Goal: Submit feedback/report problem: Submit feedback/report problem

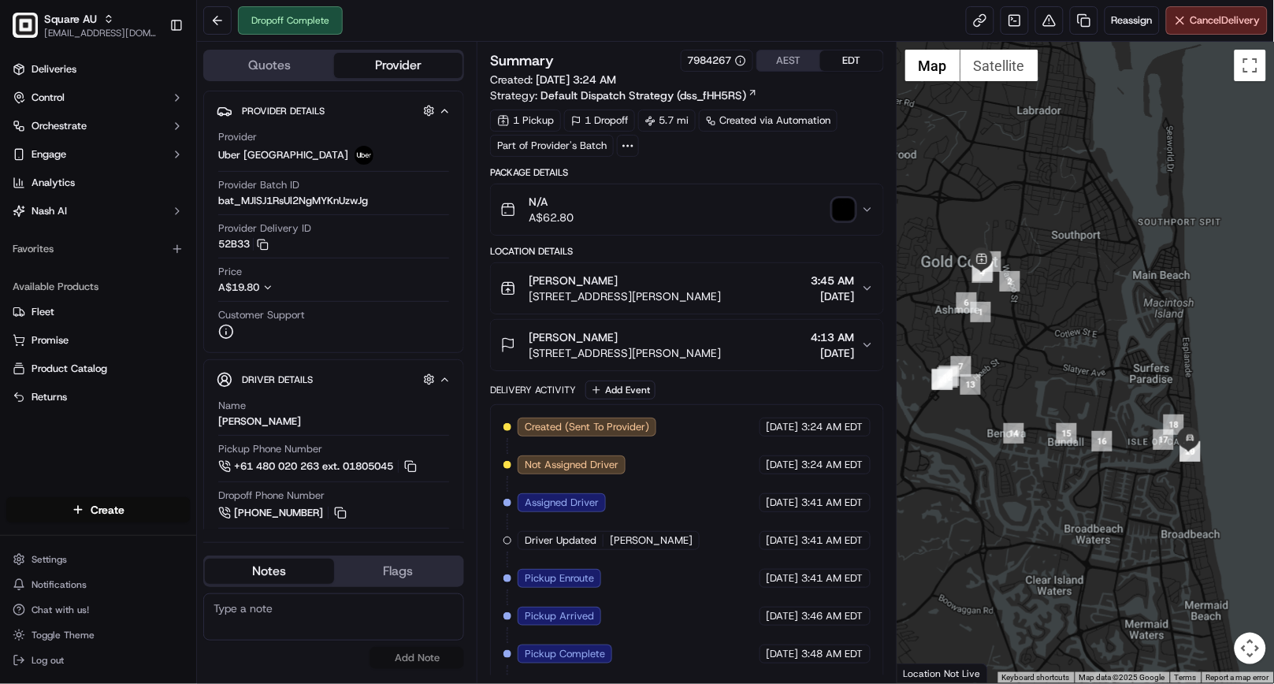
click at [838, 215] on img "button" at bounding box center [844, 210] width 22 height 22
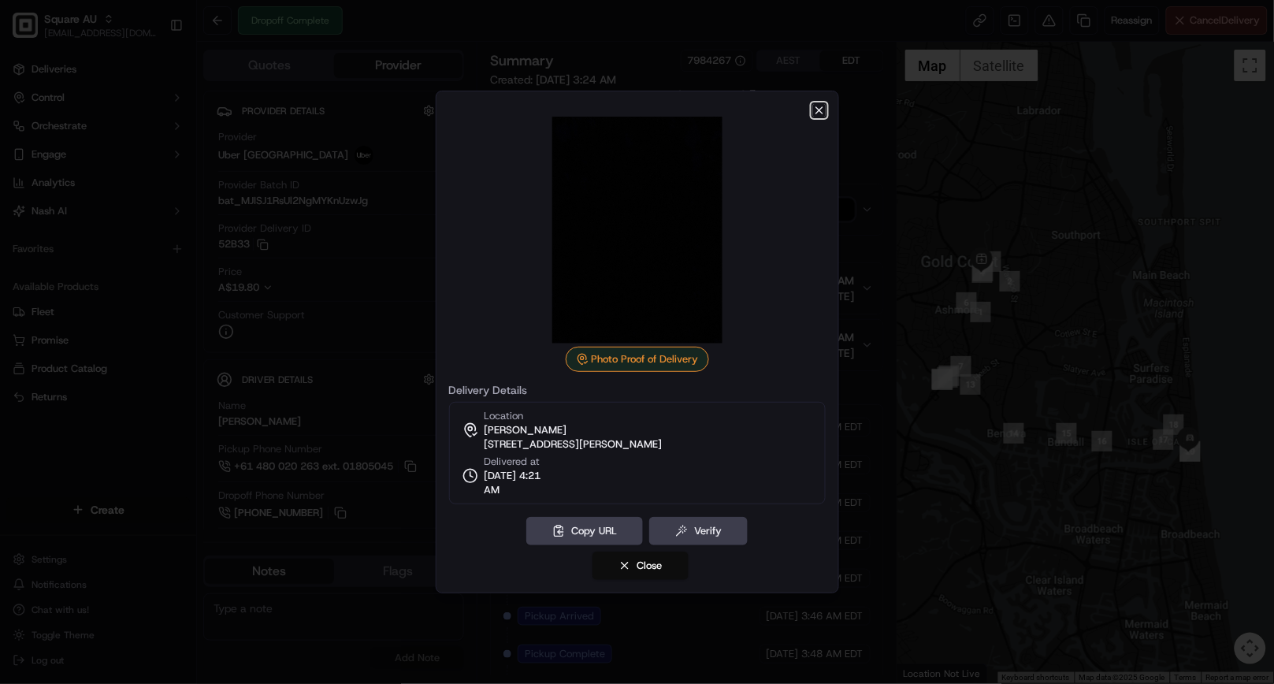
click at [823, 109] on icon "button" at bounding box center [819, 110] width 13 height 13
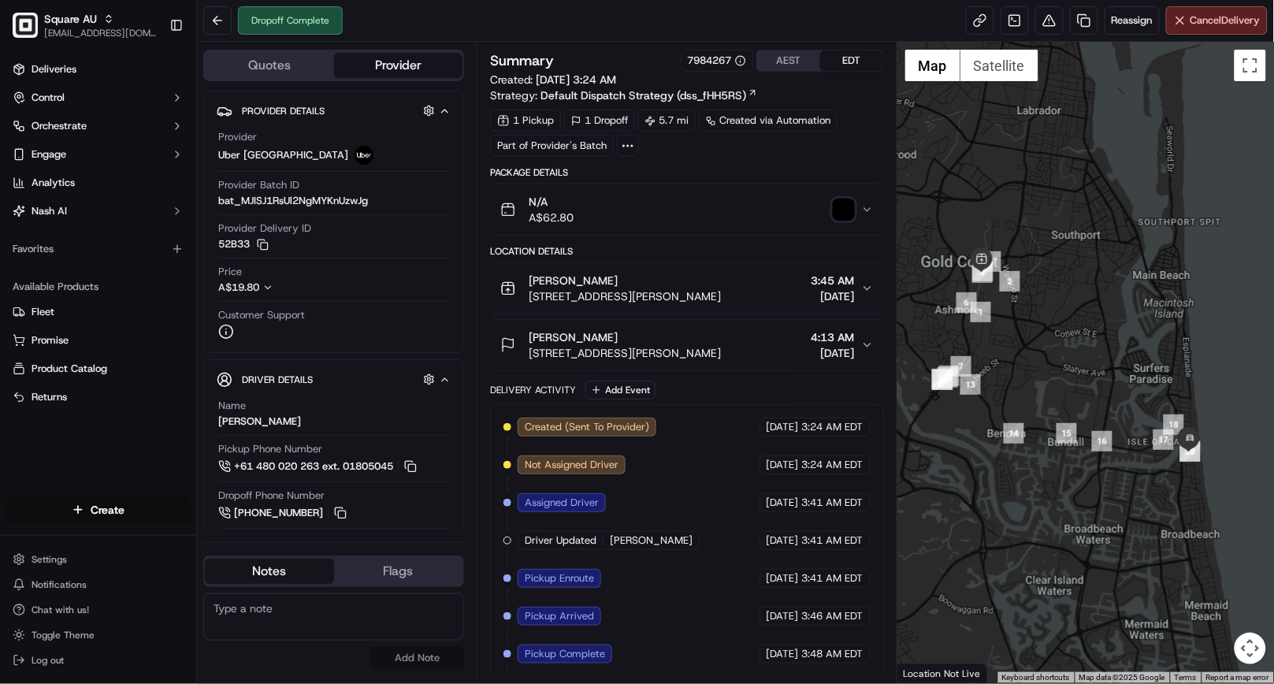
click at [700, 21] on div "Dropoff Complete Reassign Cancel Delivery" at bounding box center [735, 21] width 1077 height 42
click at [865, 214] on icon "button" at bounding box center [867, 209] width 13 height 13
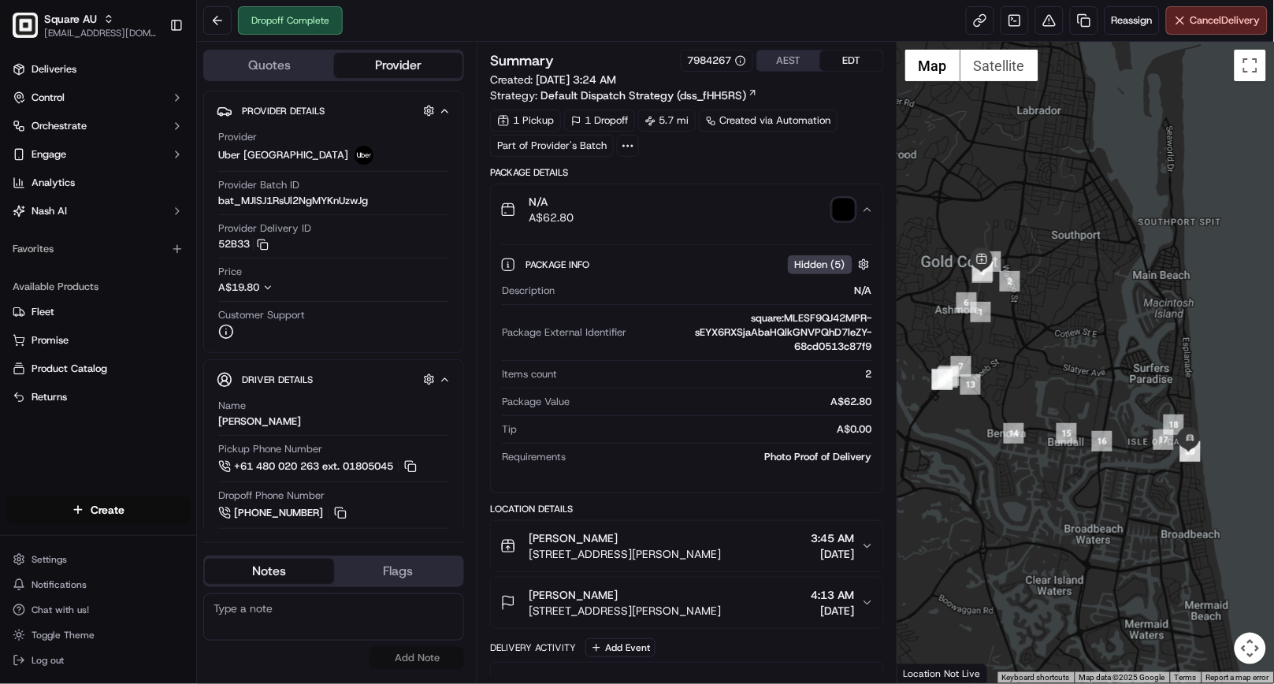
click at [421, 21] on div "Dropoff Complete Reassign Cancel Delivery" at bounding box center [735, 21] width 1077 height 42
click at [869, 215] on icon "button" at bounding box center [867, 209] width 13 height 13
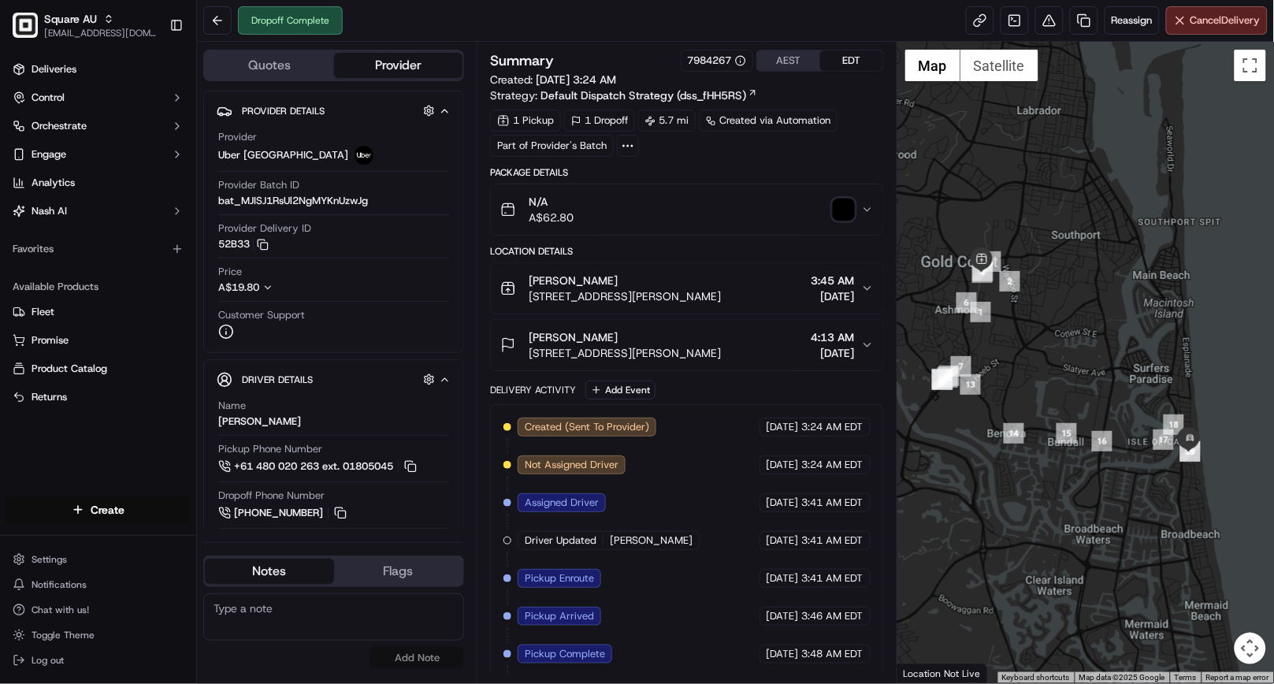
click at [863, 288] on icon "button" at bounding box center [867, 288] width 13 height 13
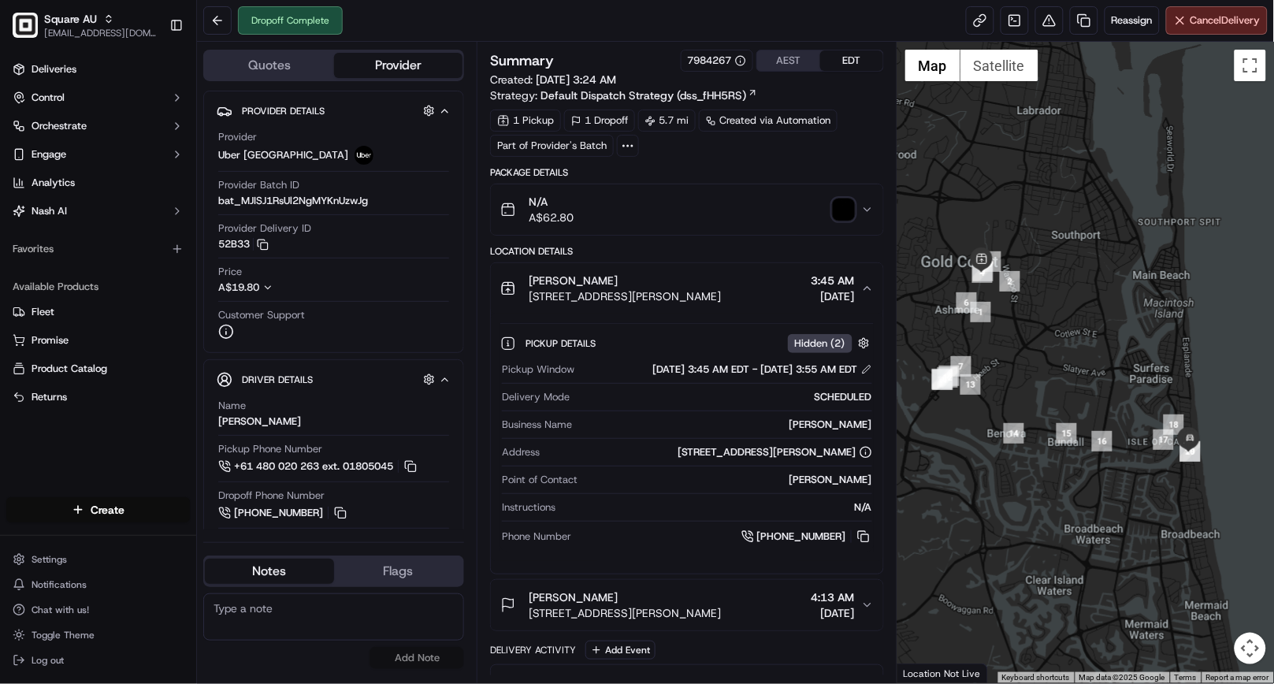
click at [863, 288] on icon "button" at bounding box center [867, 288] width 13 height 13
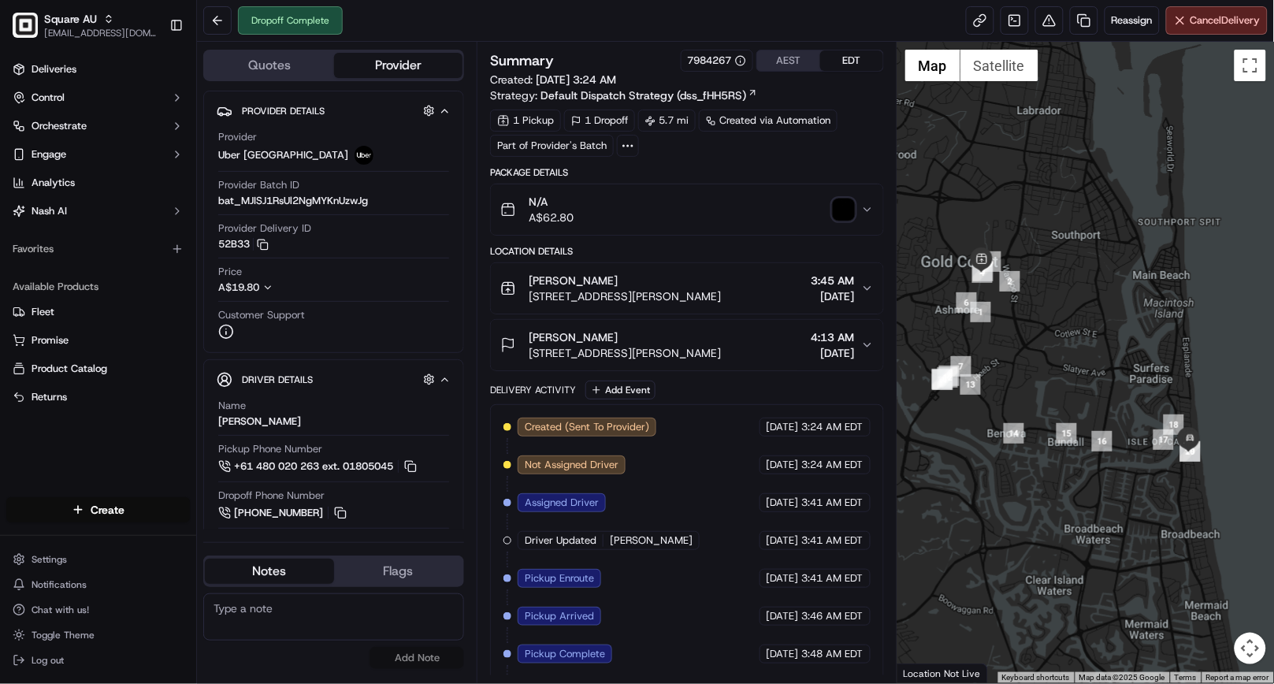
click at [861, 344] on icon "button" at bounding box center [867, 345] width 13 height 13
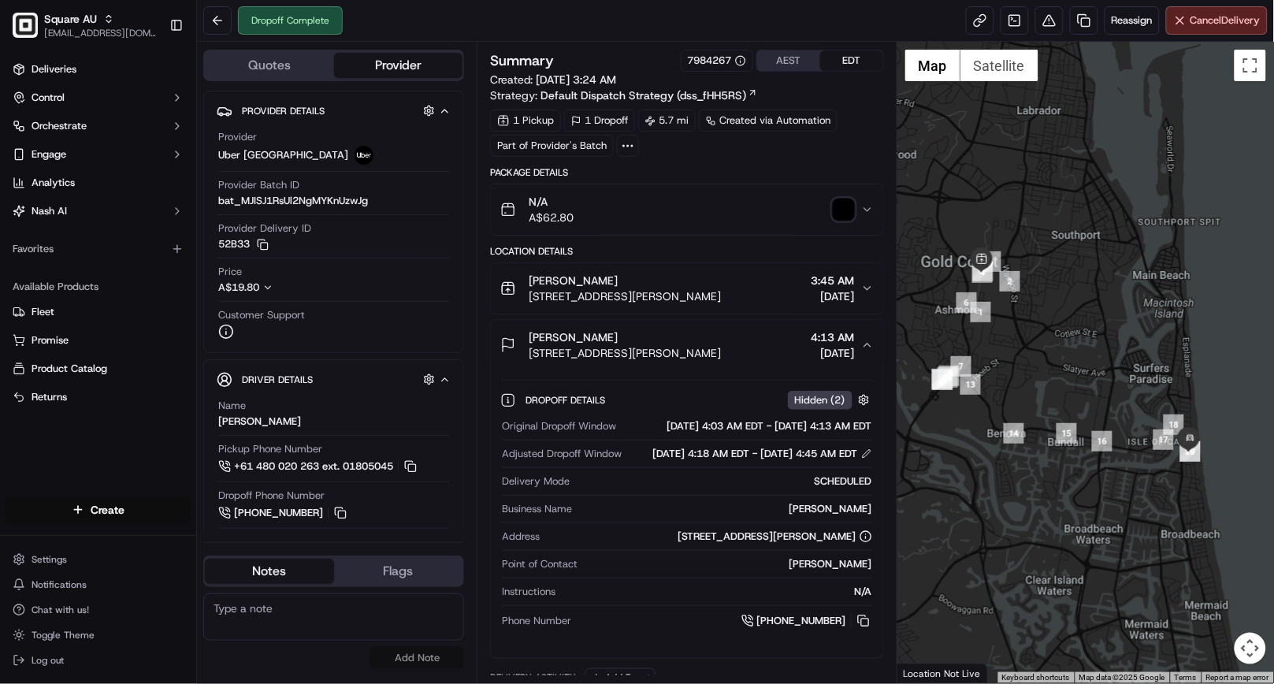
click at [860, 344] on div "[PERSON_NAME] [STREET_ADDRESS][PERSON_NAME] 4:13 AM [DATE]" at bounding box center [680, 345] width 360 height 32
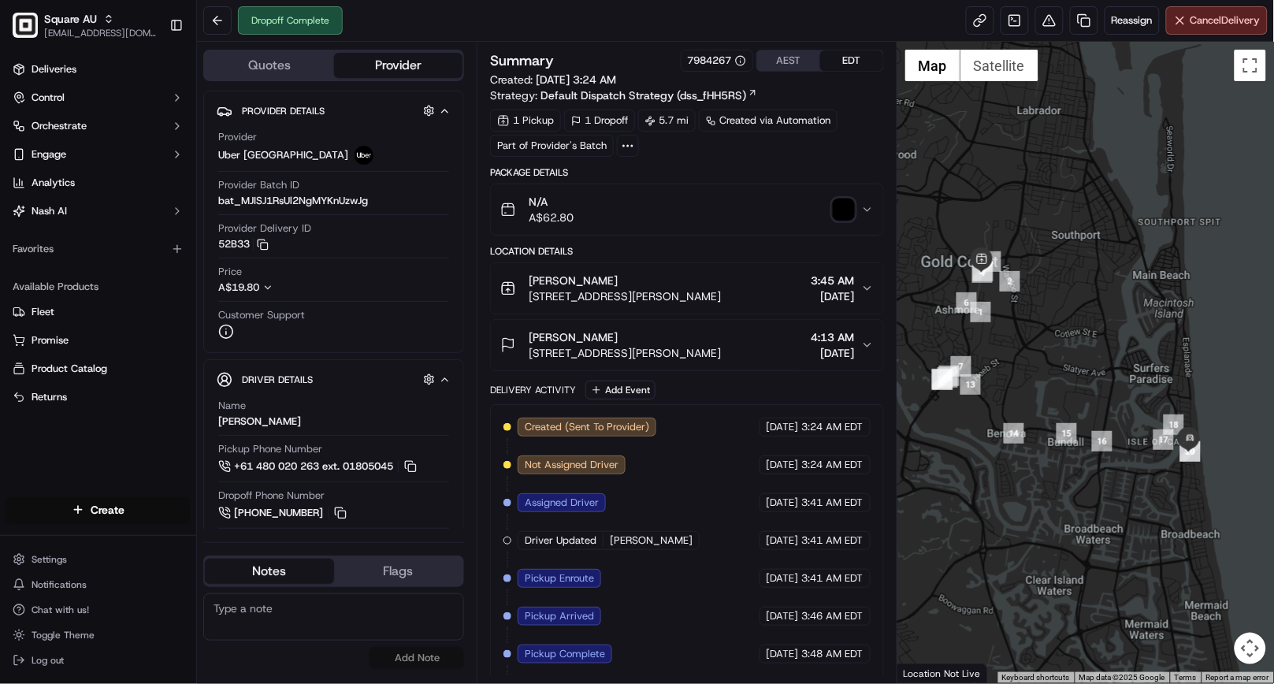
click at [556, 13] on div "Dropoff Complete Reassign Cancel Delivery" at bounding box center [735, 21] width 1077 height 42
click at [504, 24] on div "Dropoff Complete Reassign Cancel Delivery" at bounding box center [735, 21] width 1077 height 42
click at [490, 10] on div "Dropoff Complete Reassign Cancel Delivery" at bounding box center [735, 21] width 1077 height 42
click at [870, 290] on icon "button" at bounding box center [867, 288] width 13 height 13
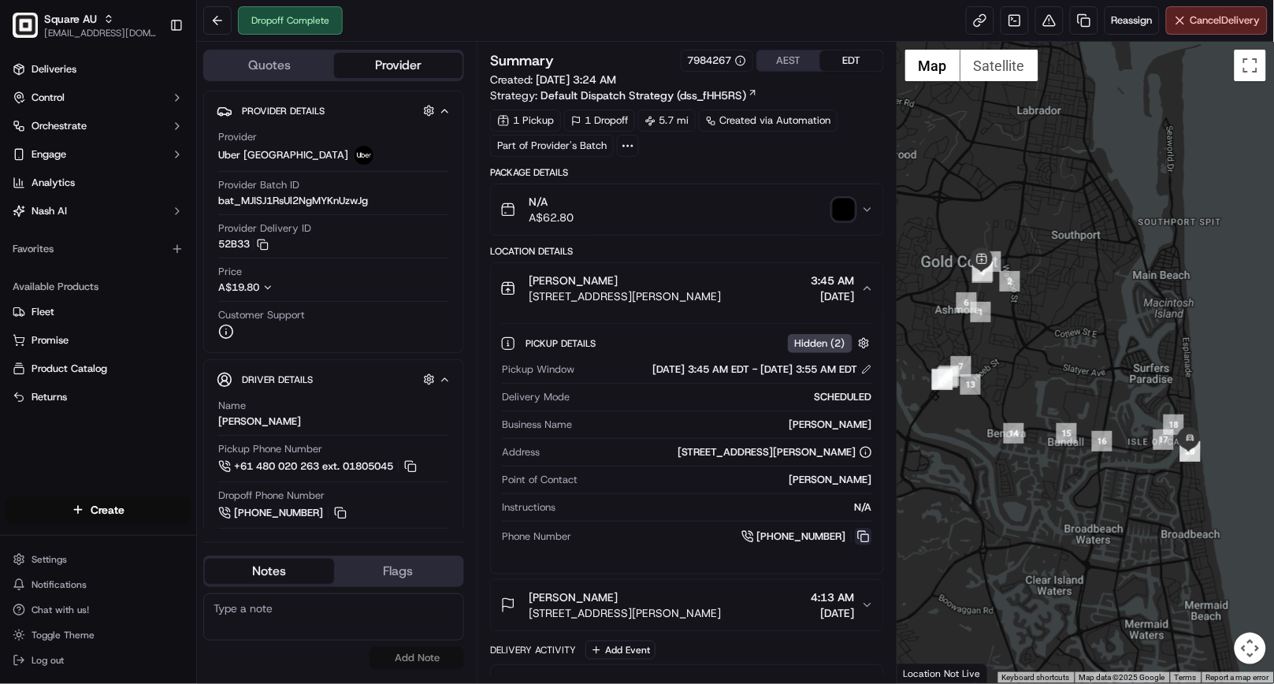
click at [863, 537] on button at bounding box center [863, 536] width 17 height 17
click at [534, 251] on div "Location Details" at bounding box center [686, 251] width 393 height 13
click at [595, 253] on div "Location Details" at bounding box center [686, 251] width 393 height 13
click at [867, 285] on icon "button" at bounding box center [867, 288] width 13 height 13
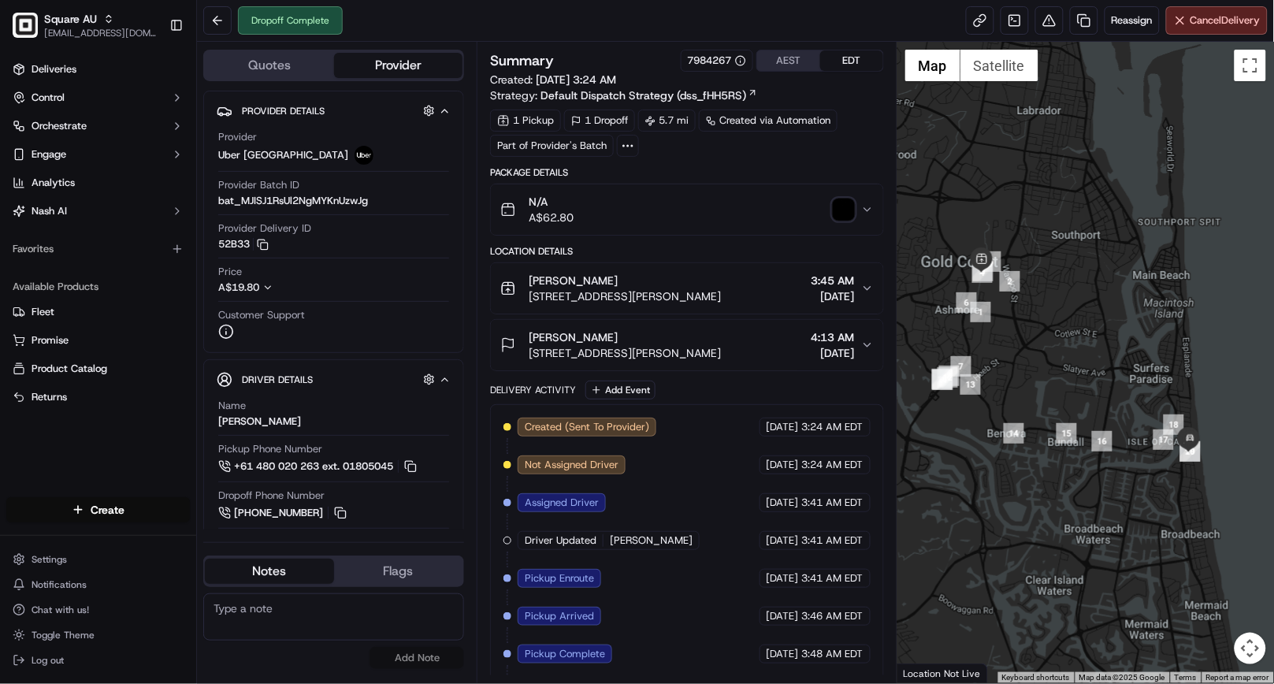
click at [408, 24] on div "Dropoff Complete Reassign Cancel Delivery" at bounding box center [735, 21] width 1077 height 42
click at [1040, 19] on button at bounding box center [1049, 20] width 28 height 28
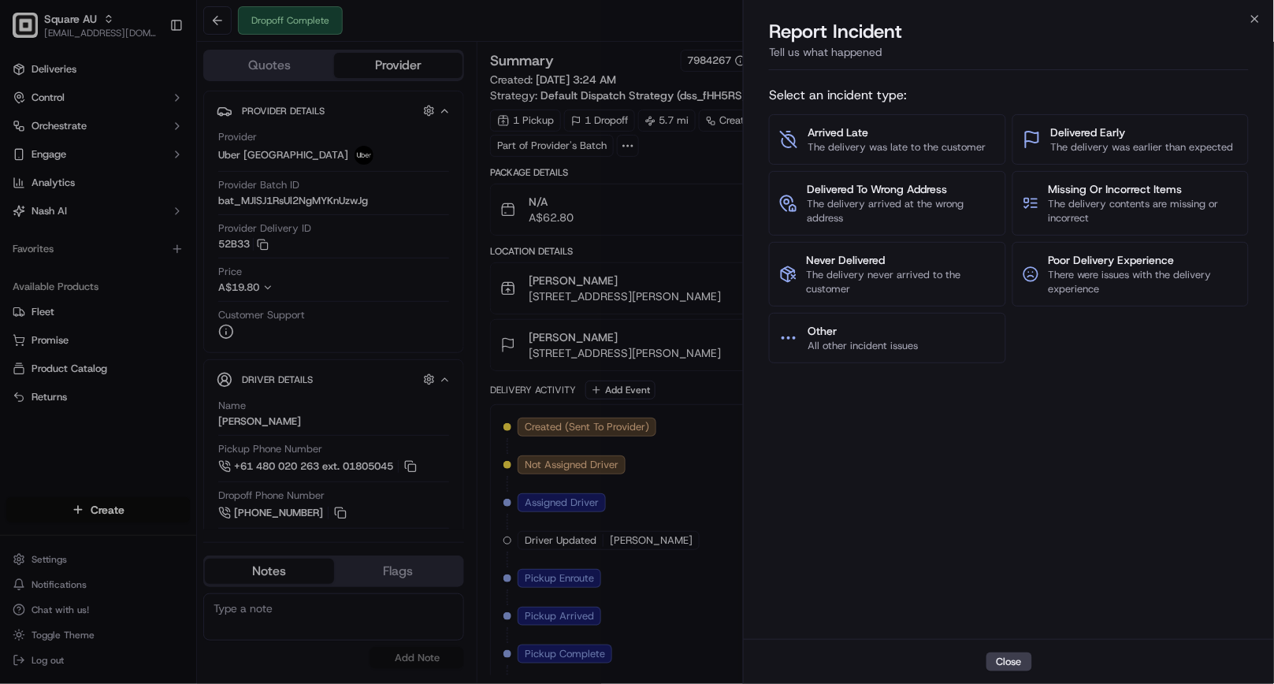
click at [841, 425] on div "Select an incident type: Arrived Late The delivery was late to the customer Del…" at bounding box center [1009, 358] width 480 height 556
click at [836, 334] on span "Other" at bounding box center [863, 331] width 110 height 16
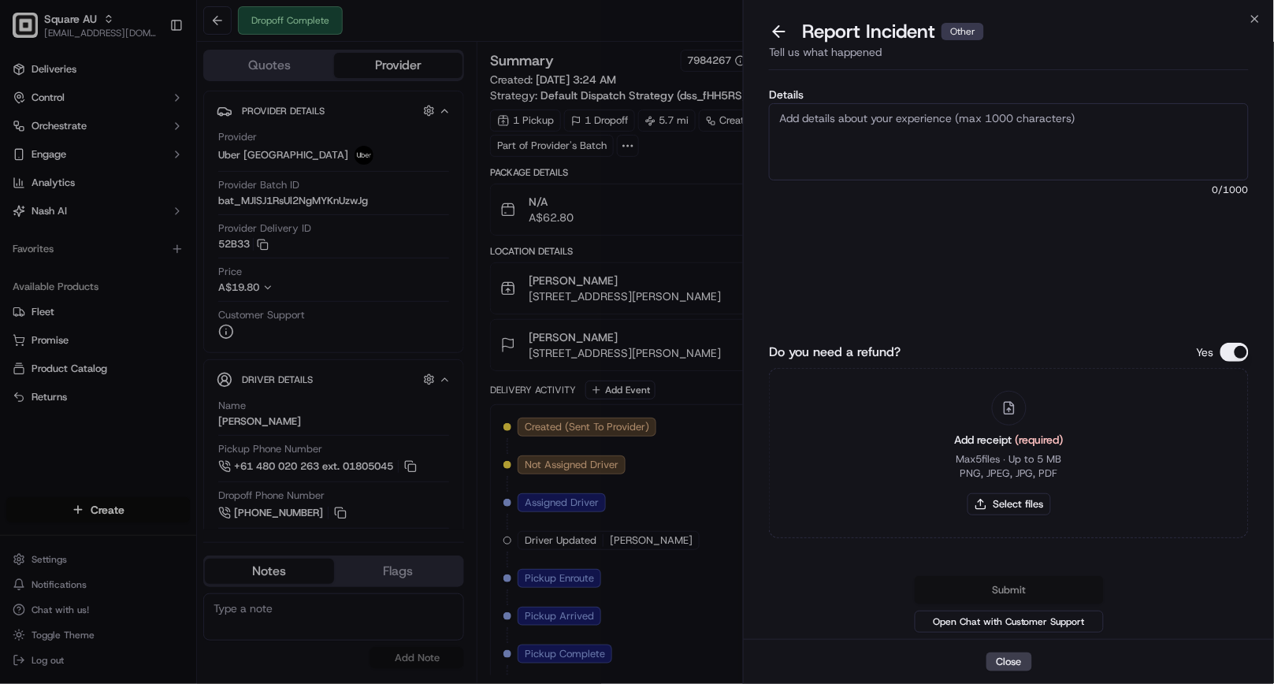
click at [851, 143] on textarea "Details" at bounding box center [1009, 141] width 480 height 77
type textarea "t"
type textarea "The driver did not"
click at [776, 32] on button at bounding box center [779, 31] width 33 height 22
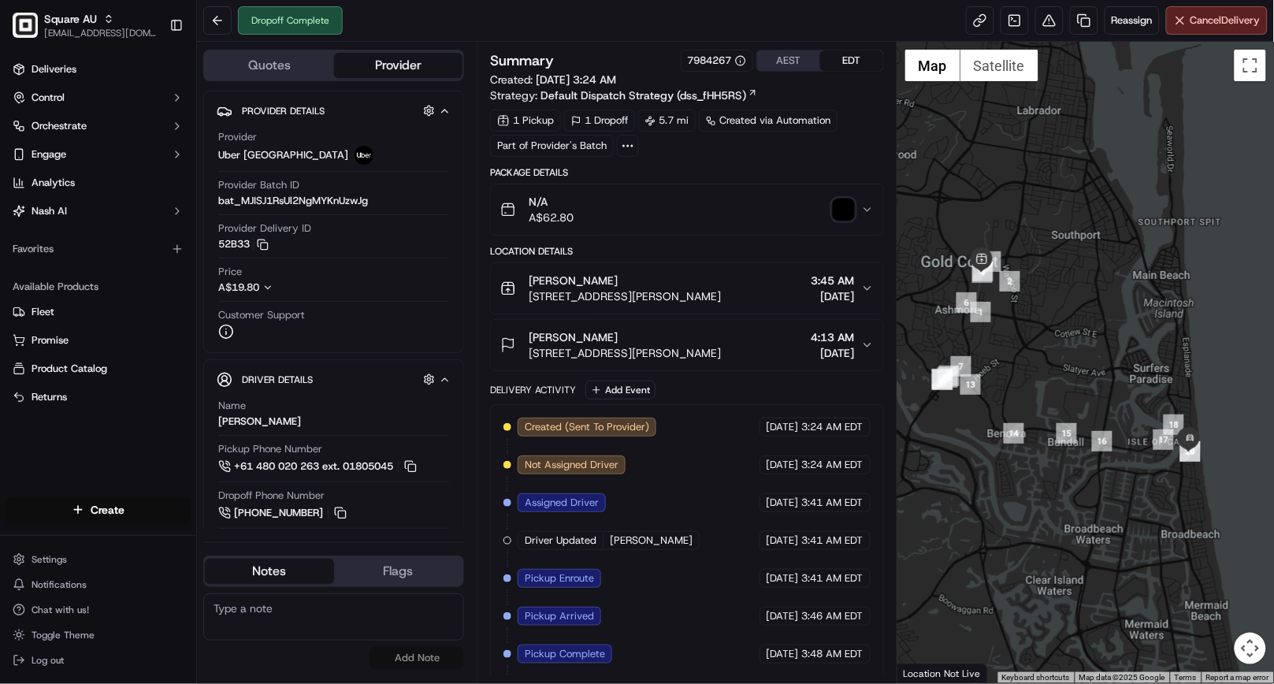
click at [875, 210] on button "N/A A$62.80" at bounding box center [687, 209] width 392 height 50
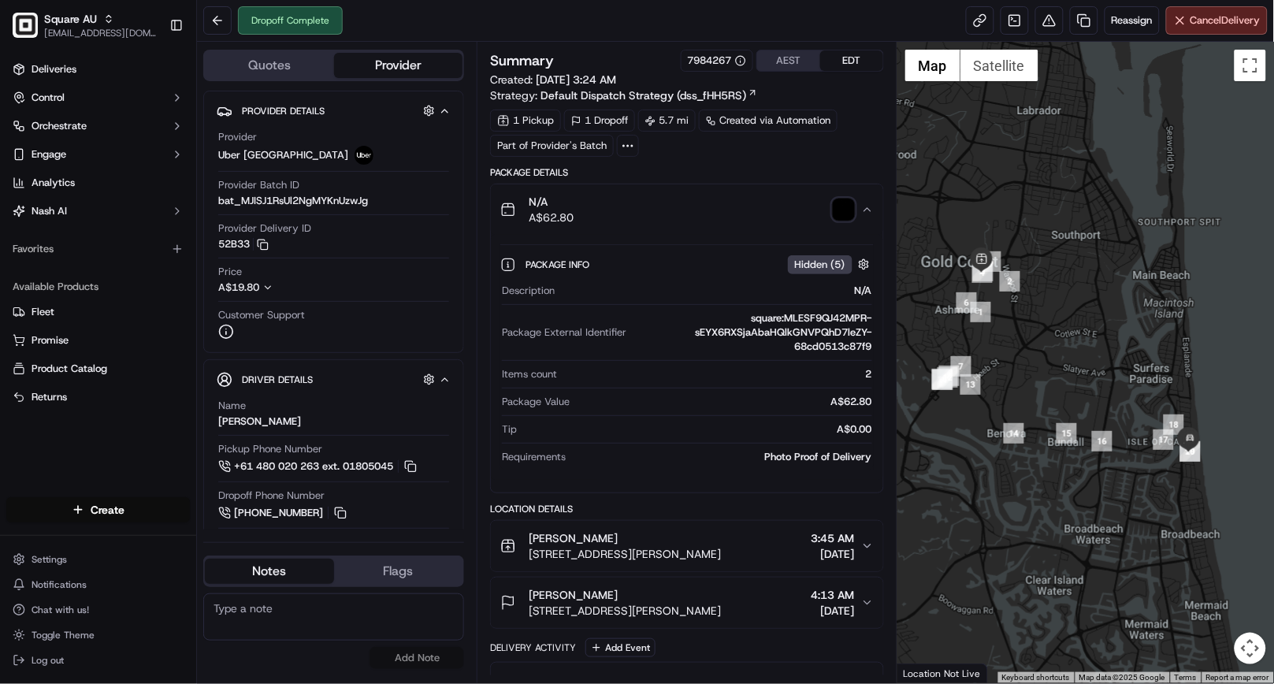
click at [875, 210] on button "N/A A$62.80" at bounding box center [687, 209] width 392 height 50
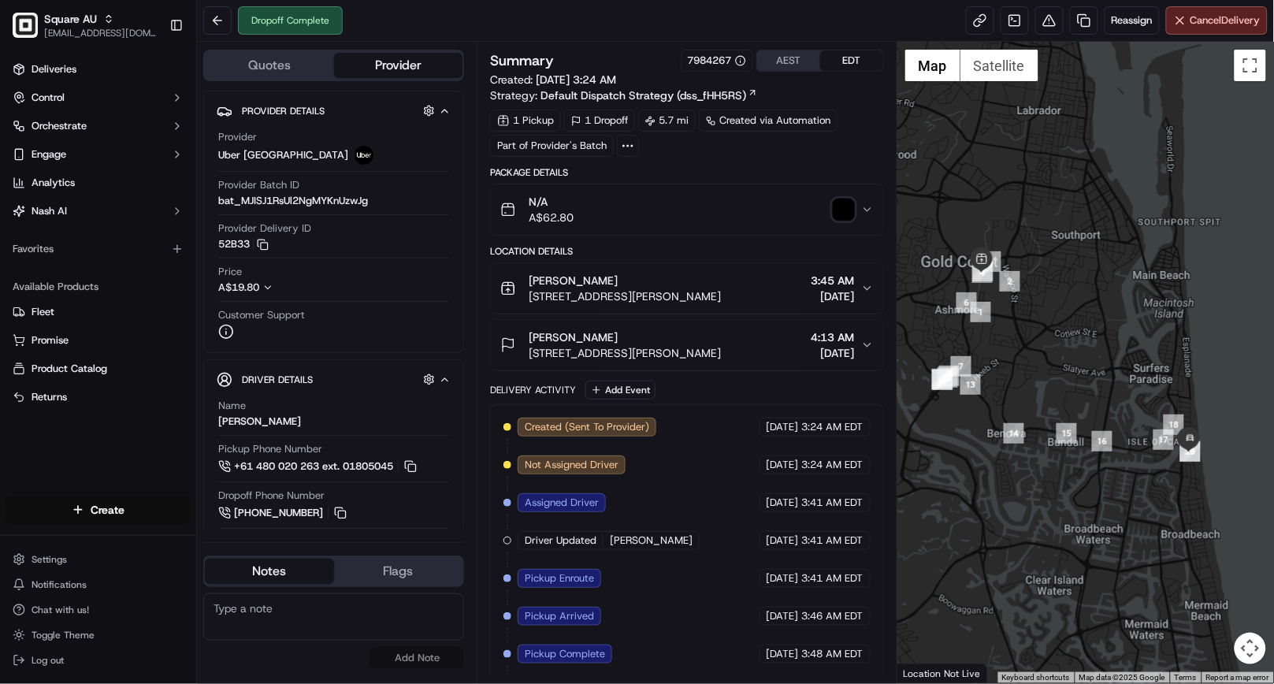
click at [868, 286] on icon "button" at bounding box center [867, 288] width 13 height 13
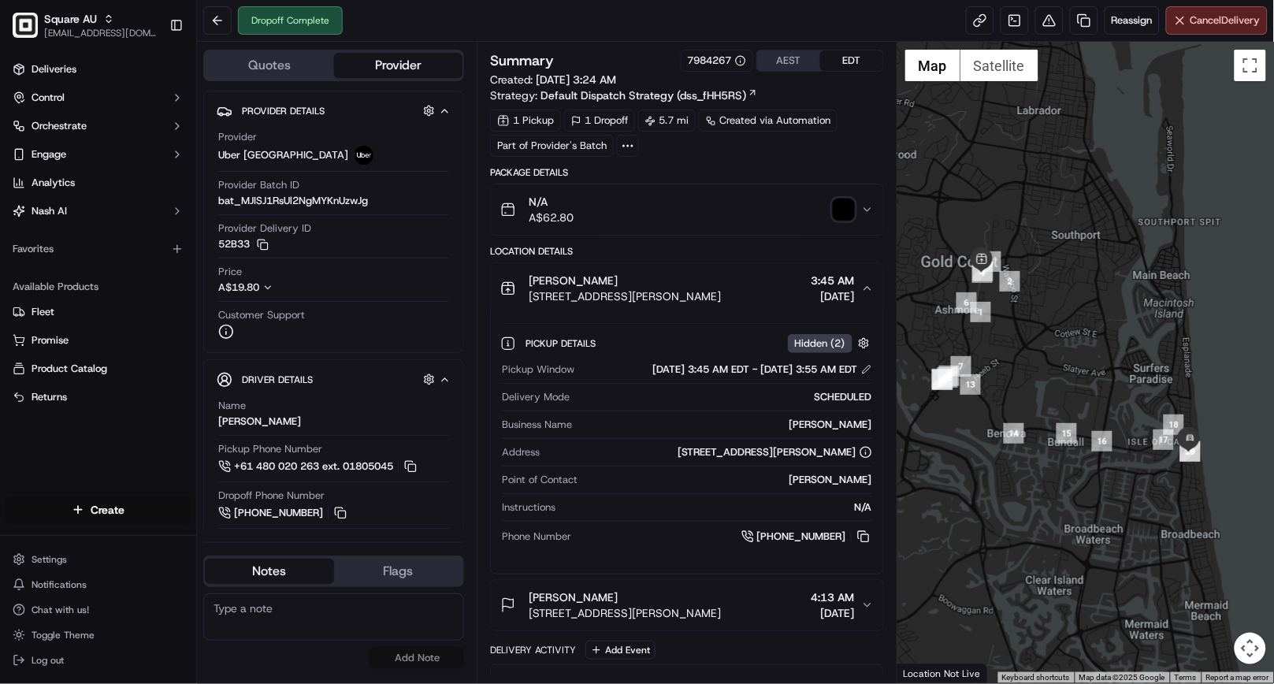
click at [867, 292] on icon "button" at bounding box center [867, 288] width 13 height 13
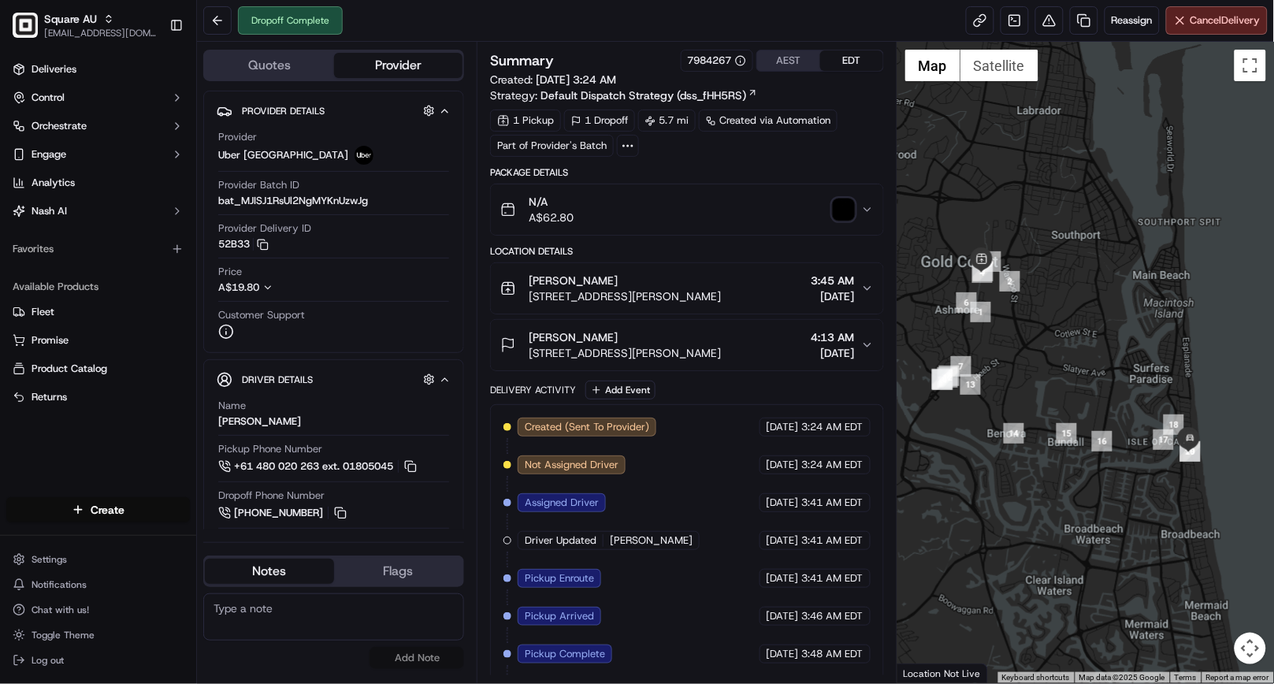
click at [873, 332] on button "[PERSON_NAME] [STREET_ADDRESS][PERSON_NAME] 4:13 AM [DATE]" at bounding box center [687, 345] width 392 height 50
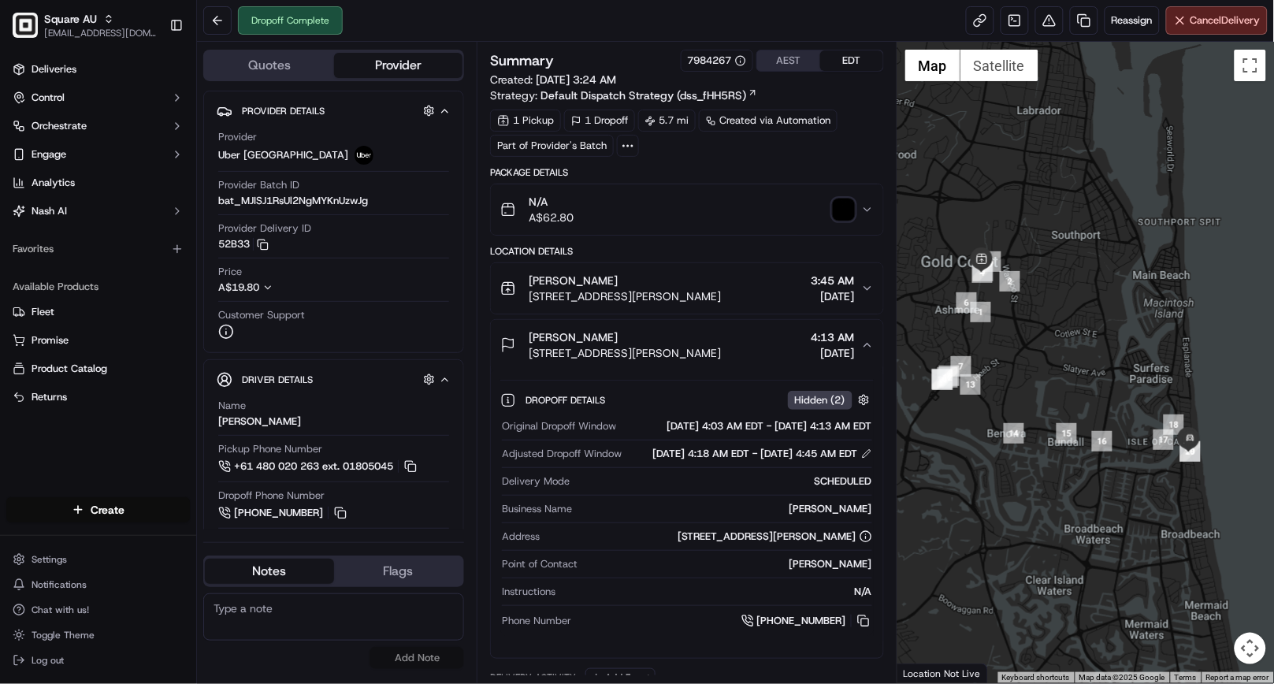
click at [865, 344] on icon "button" at bounding box center [867, 345] width 13 height 13
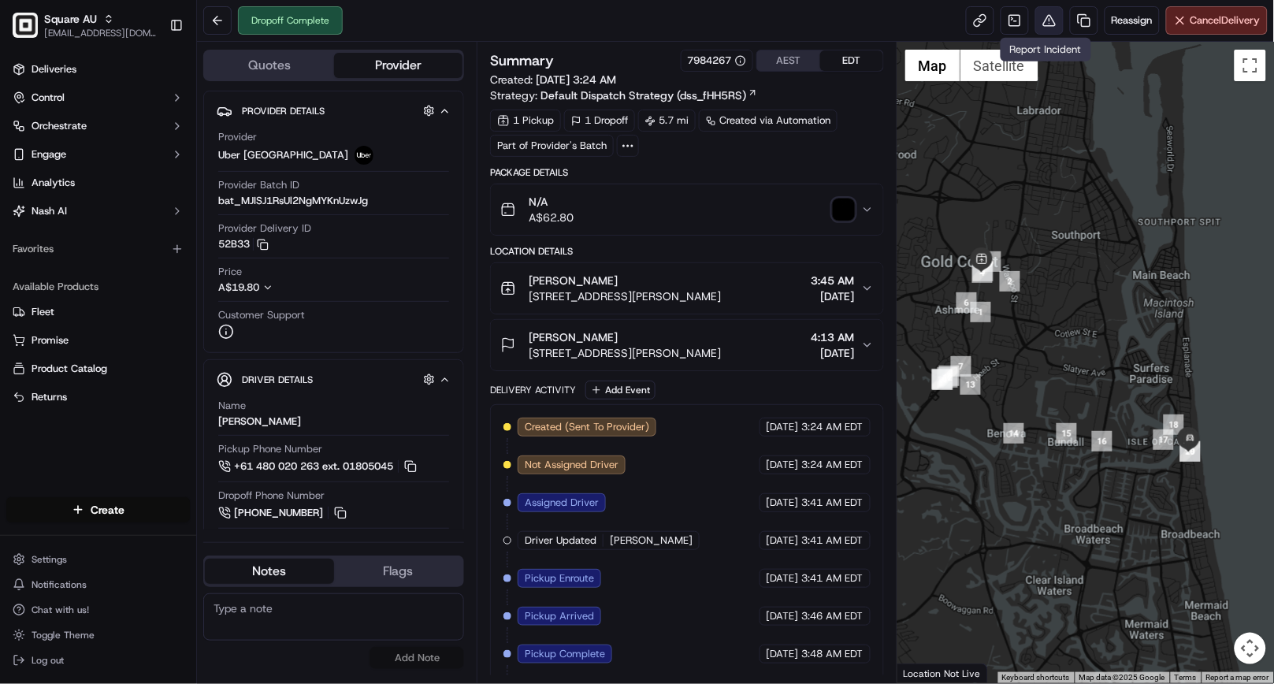
click at [1046, 27] on button at bounding box center [1049, 20] width 28 height 28
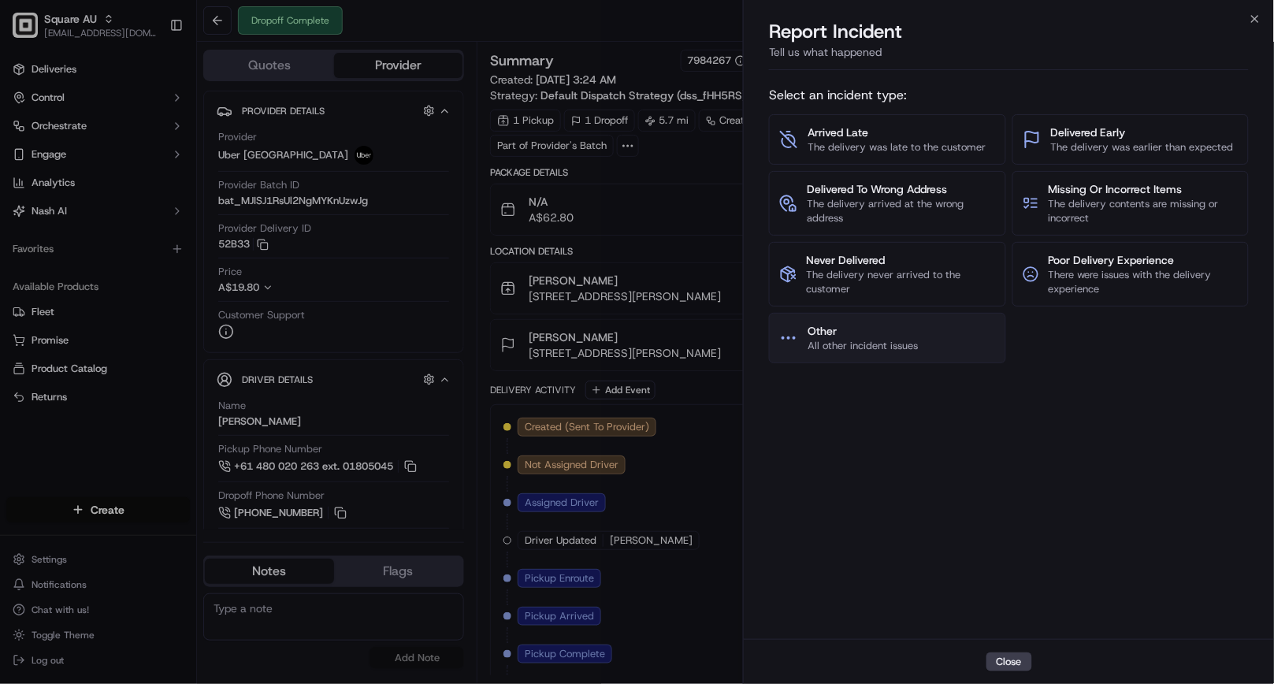
click at [918, 336] on span "Other" at bounding box center [863, 331] width 110 height 16
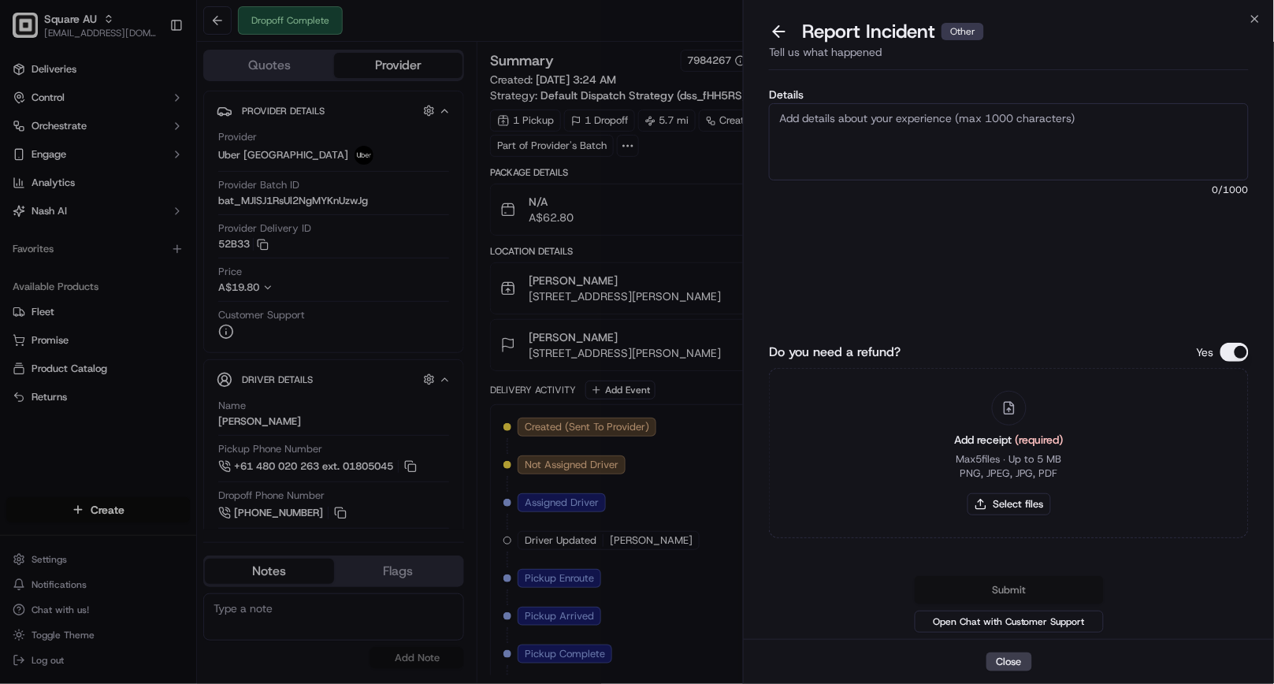
click at [933, 139] on textarea "Details" at bounding box center [1009, 141] width 480 height 77
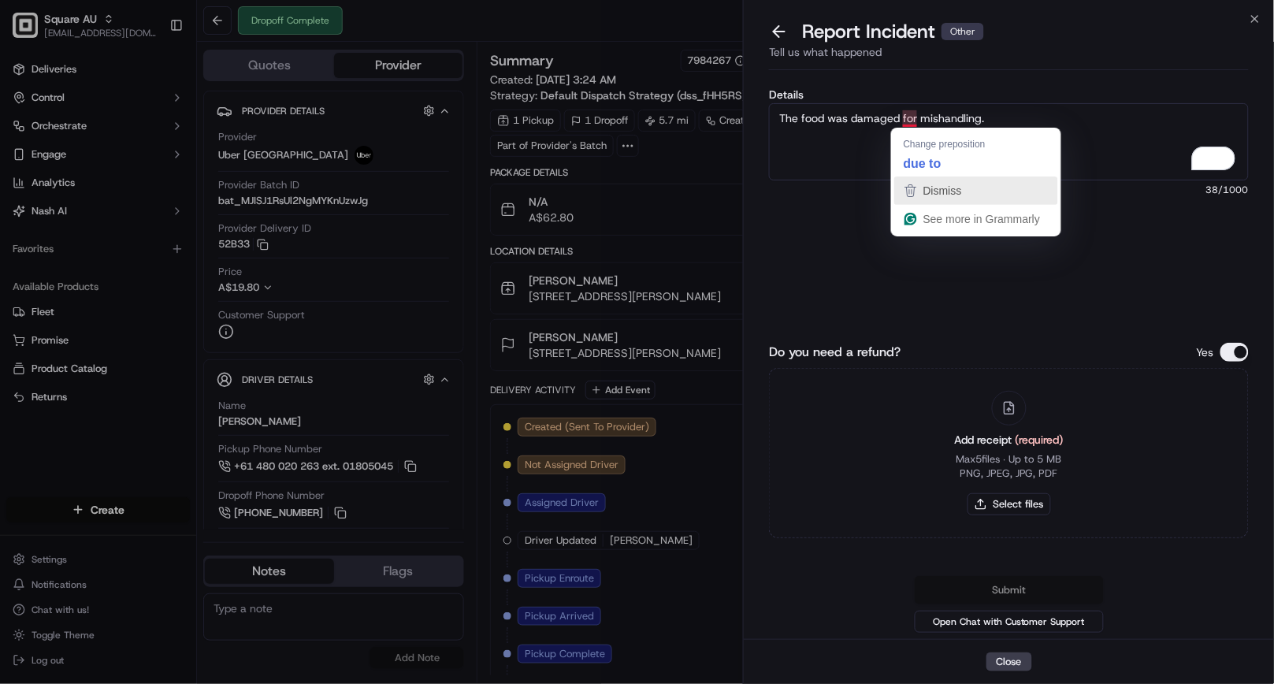
click at [920, 179] on div "Dismiss" at bounding box center [941, 191] width 42 height 24
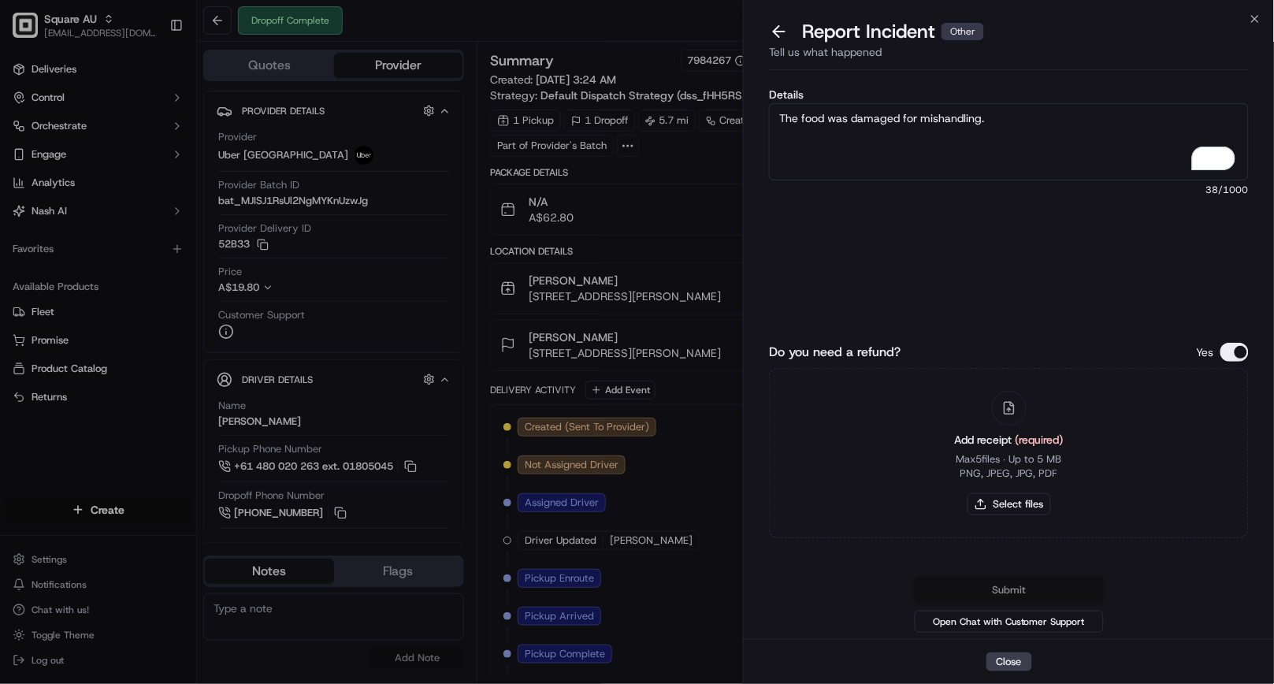
click at [912, 118] on textarea "The food was damaged for mishandling." at bounding box center [1009, 141] width 480 height 77
click at [901, 89] on label "Details" at bounding box center [1009, 94] width 480 height 11
click at [901, 103] on textarea "The food was damaged due to mishandling." at bounding box center [1009, 141] width 480 height 77
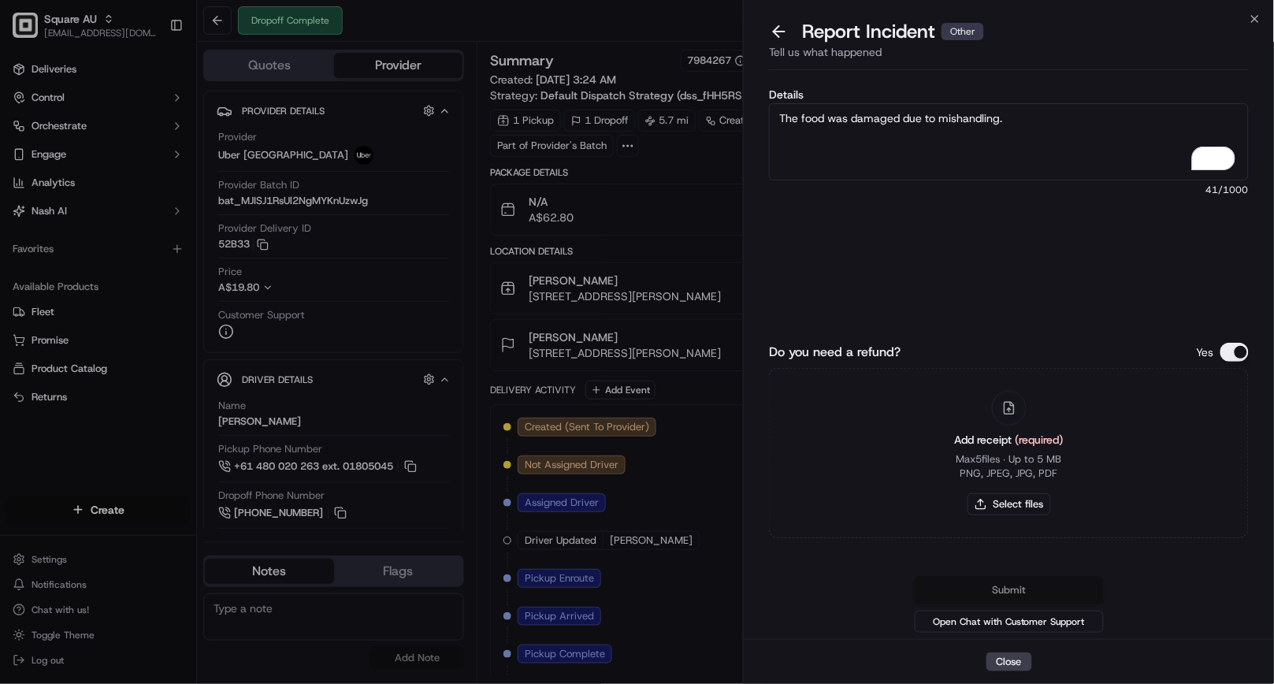
click at [986, 113] on textarea "The food was damaged due to mishandling." at bounding box center [1009, 141] width 480 height 77
click at [1038, 124] on textarea "The food was damaged due to mishandling." at bounding box center [1009, 141] width 480 height 77
click at [1157, 117] on textarea "The food was damaged due to mishandling. The customer was upset. Please for a f…" at bounding box center [1009, 141] width 480 height 77
drag, startPoint x: 1185, startPoint y: 118, endPoint x: 1150, endPoint y: 121, distance: 34.8
click at [1150, 121] on textarea "The food was damaged due to mishandling. The customer was upset. Please for a f…" at bounding box center [1009, 141] width 480 height 77
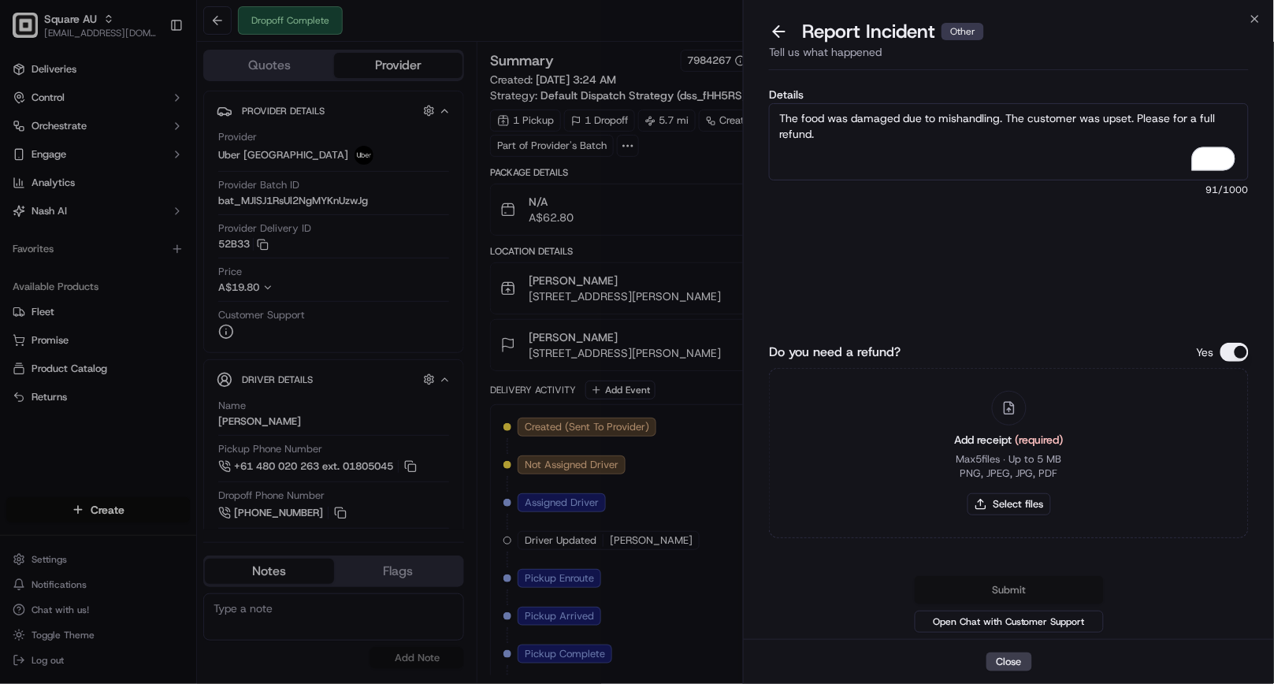
click at [1146, 120] on textarea "The food was damaged due to mishandling. The customer was upset. Please for a f…" at bounding box center [1009, 141] width 480 height 77
type textarea "The food was damaged due to mishandling. The customer was upset. We want a full…"
click at [1012, 500] on button "Select files" at bounding box center [1010, 504] width 84 height 22
type input "C:\fakepath\IMG_25E2E7A1B5C3-1.jpeg"
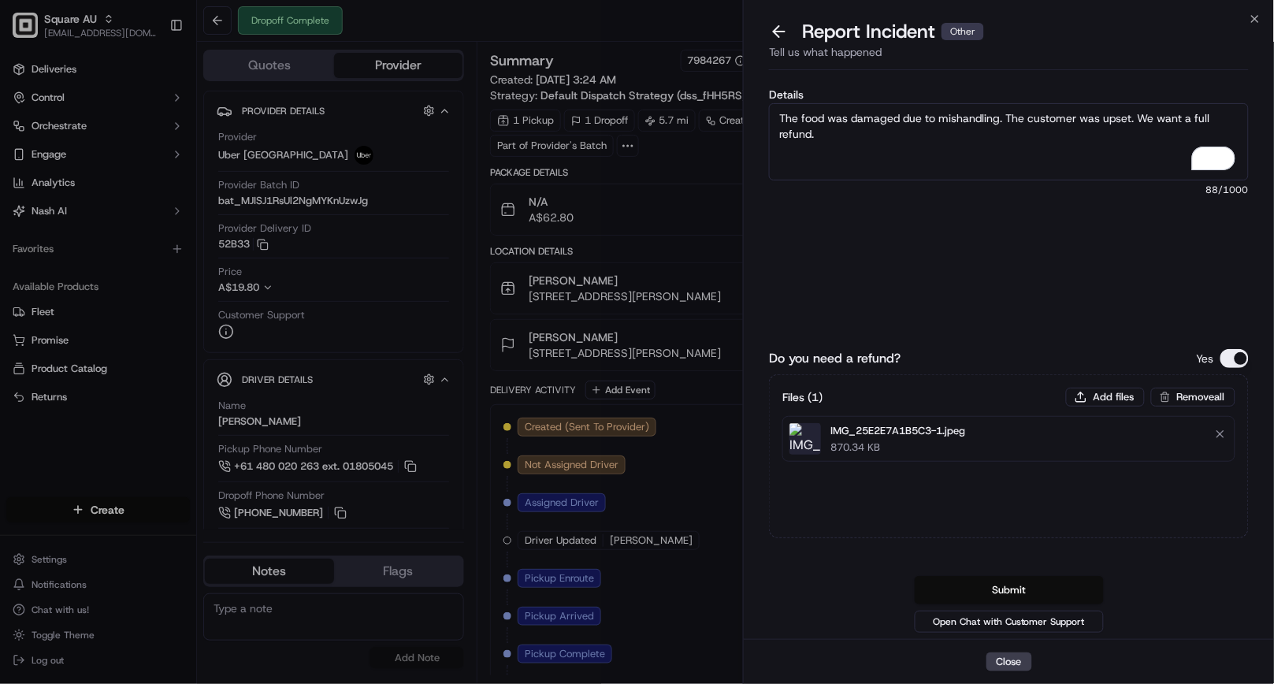
click at [995, 119] on textarea "The food was damaged due to mishandling. The customer was upset. We want a full…" at bounding box center [1009, 141] width 480 height 77
click at [998, 120] on textarea "The food was damaged due to mishandling. The customer was upset. We want a full…" at bounding box center [1009, 141] width 480 height 77
click at [1023, 169] on textarea "The food was damaged due to mishandling of the driver. The customer was upset. …" at bounding box center [1009, 141] width 480 height 77
click at [1009, 115] on textarea "The food was damaged due to mishandling of the driver. The customer was upset. …" at bounding box center [1009, 141] width 480 height 77
click at [1025, 132] on textarea "The food was damaged due to mishandling of the driver. The customer was upset. …" at bounding box center [1009, 141] width 480 height 77
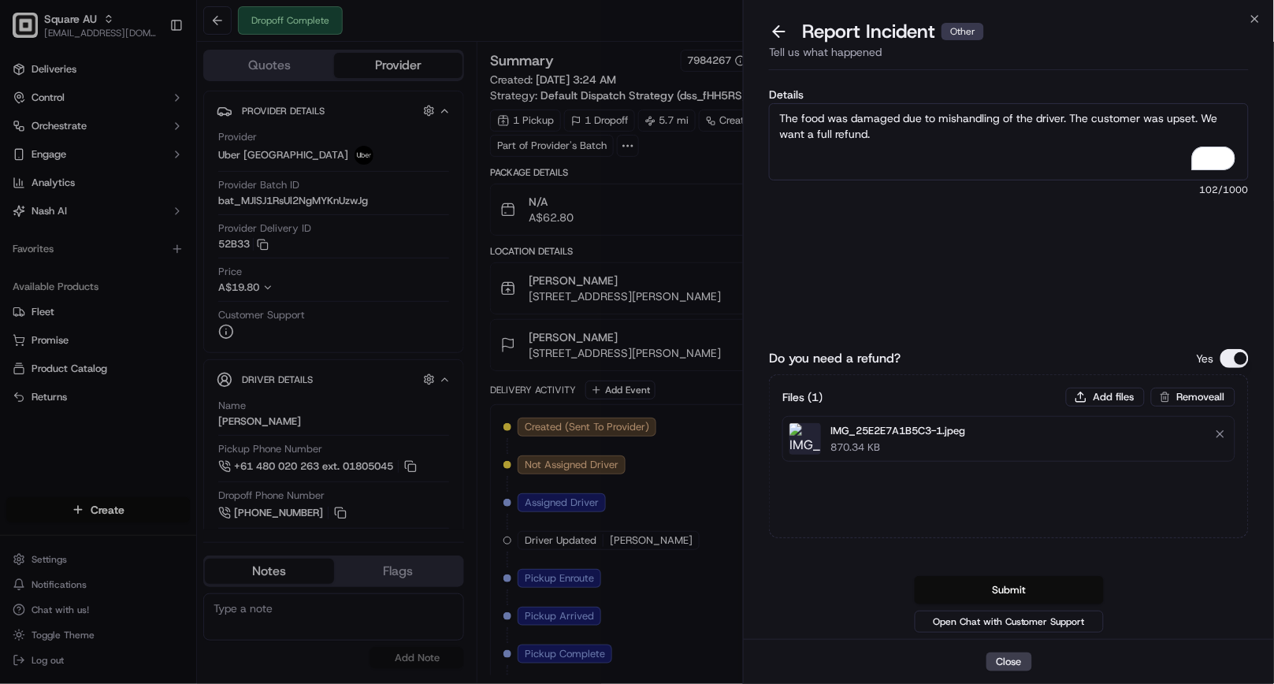
type textarea "The food was damaged due to mishandling of the driver. The customer was upset. …"
click at [983, 591] on button "Submit" at bounding box center [1009, 590] width 189 height 28
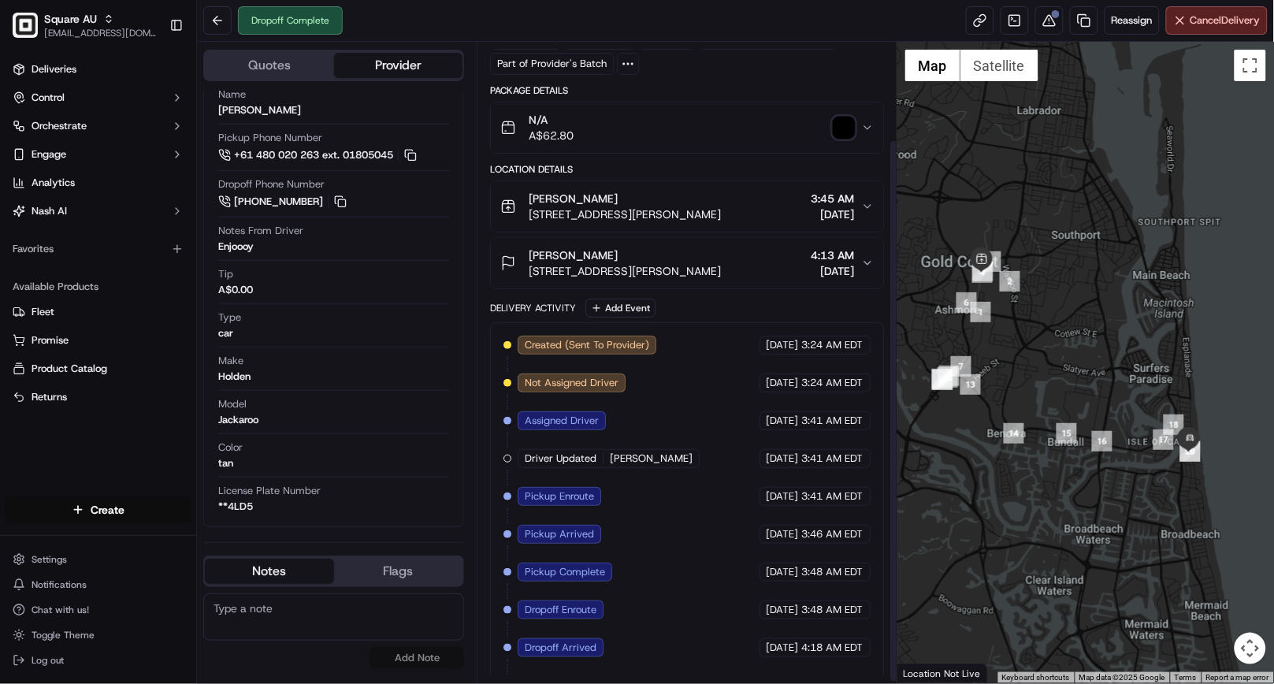
scroll to position [117, 0]
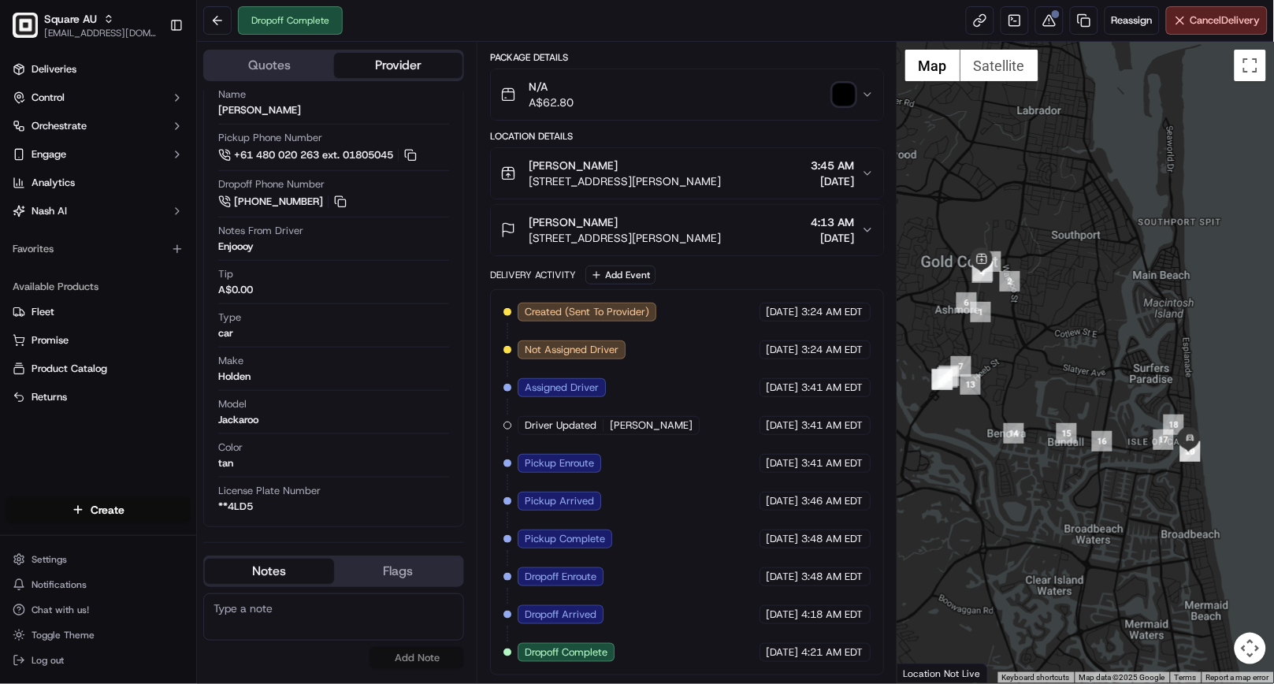
click at [303, 615] on textarea at bounding box center [333, 616] width 261 height 47
paste textarea "Caller Details: Merchant Reason for call: Refund request damaged food - have th…"
type textarea "Caller Details: Merchant Reason for call: Refund request damaged food - have th…"
click at [289, 571] on button "Notes" at bounding box center [269, 571] width 129 height 25
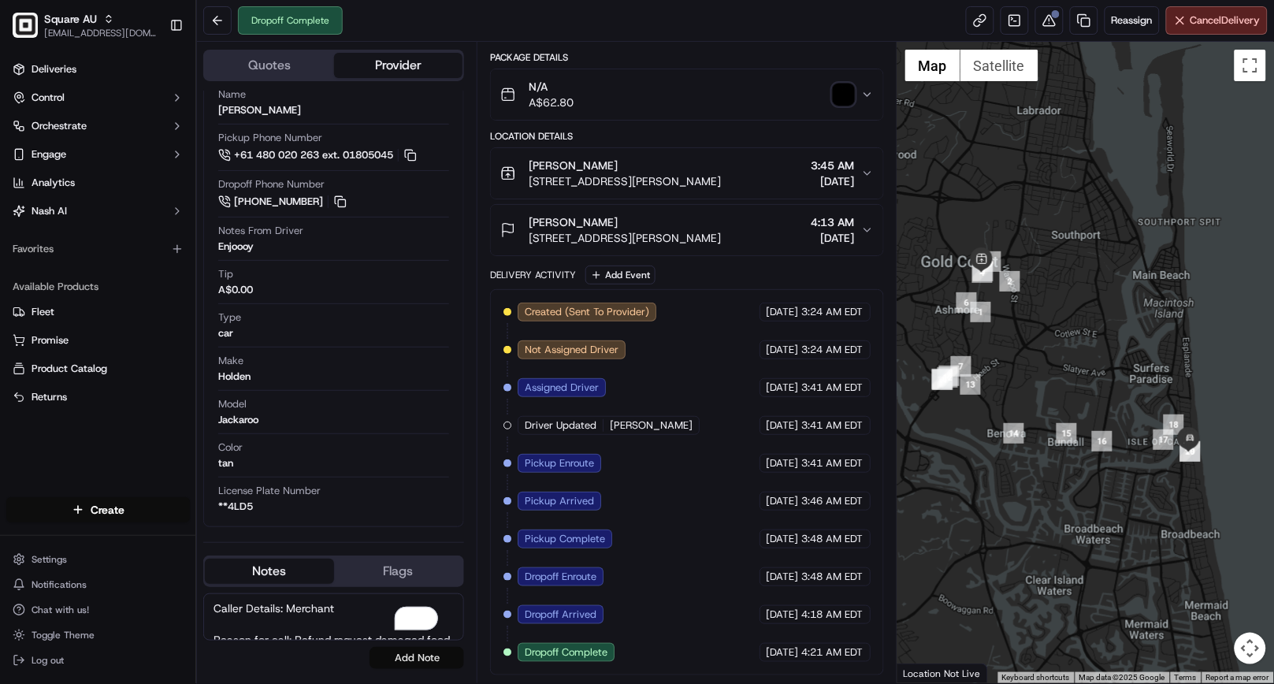
click at [418, 658] on button "Add Note" at bounding box center [417, 658] width 95 height 22
